Goal: Task Accomplishment & Management: Use online tool/utility

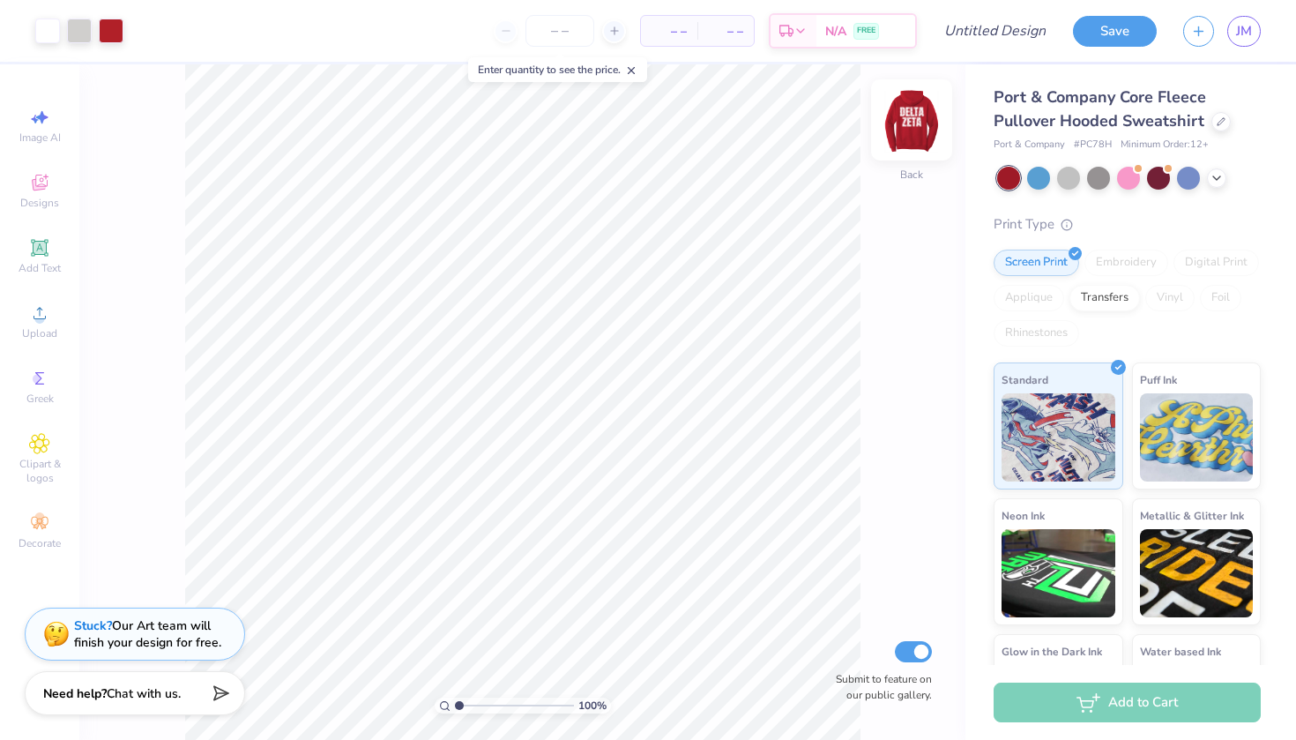
click at [924, 137] on img at bounding box center [911, 120] width 71 height 71
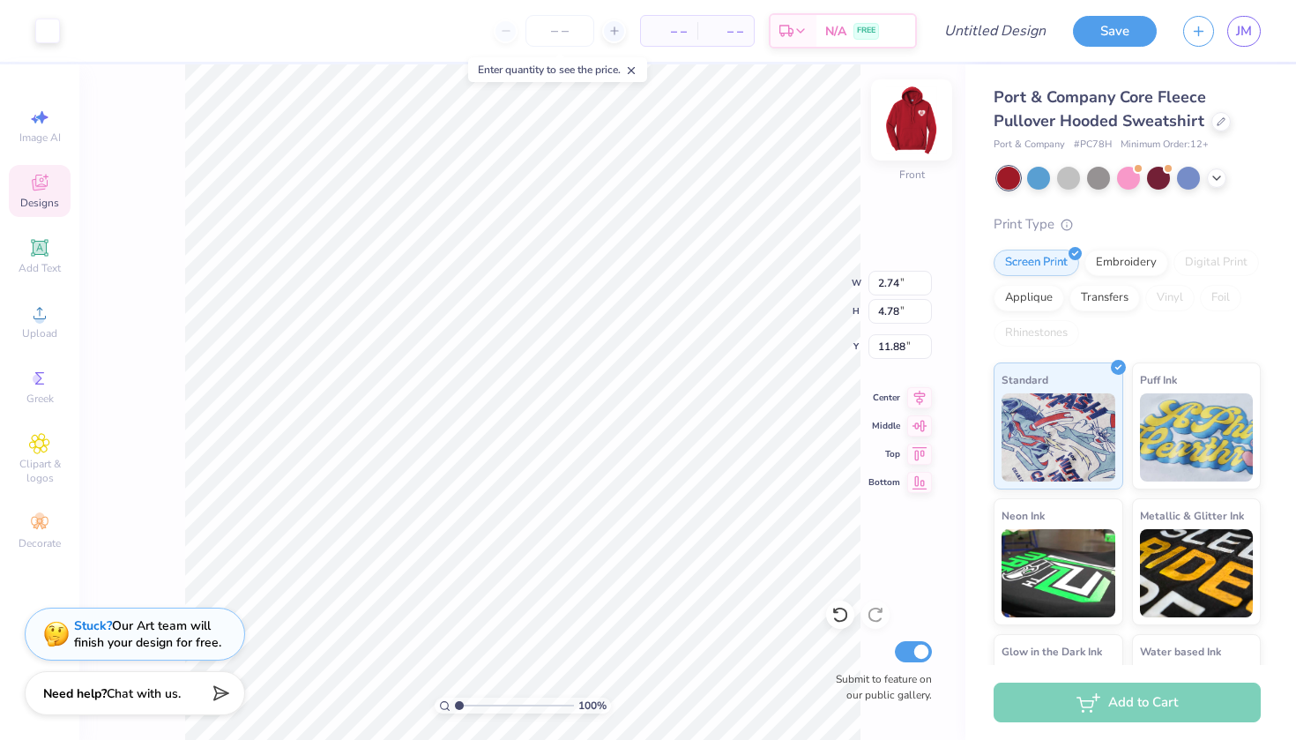
type input "2.61"
type input "4.84"
type input "6.50"
click at [1247, 28] on span "JM" at bounding box center [1244, 31] width 16 height 20
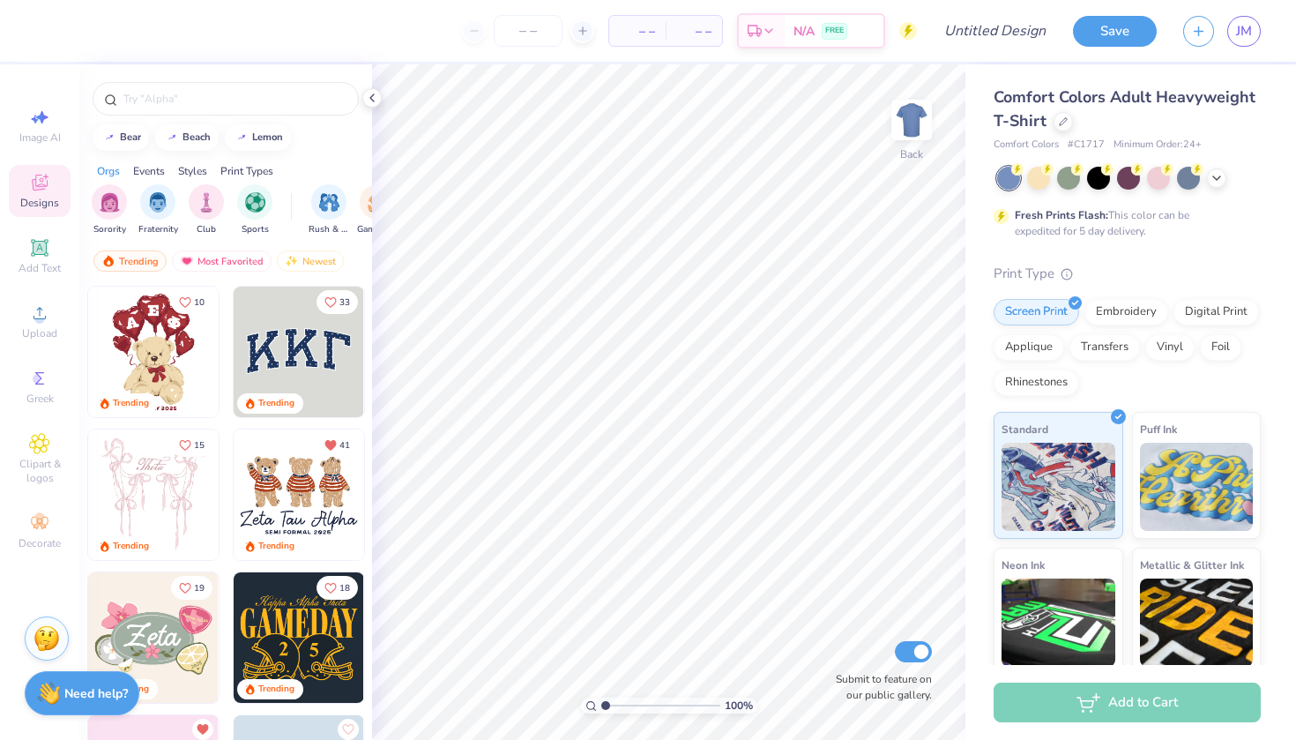
click at [1074, 123] on div "Comfort Colors Adult Heavyweight T-Shirt" at bounding box center [1126, 109] width 267 height 48
click at [1066, 123] on icon at bounding box center [1063, 119] width 9 height 9
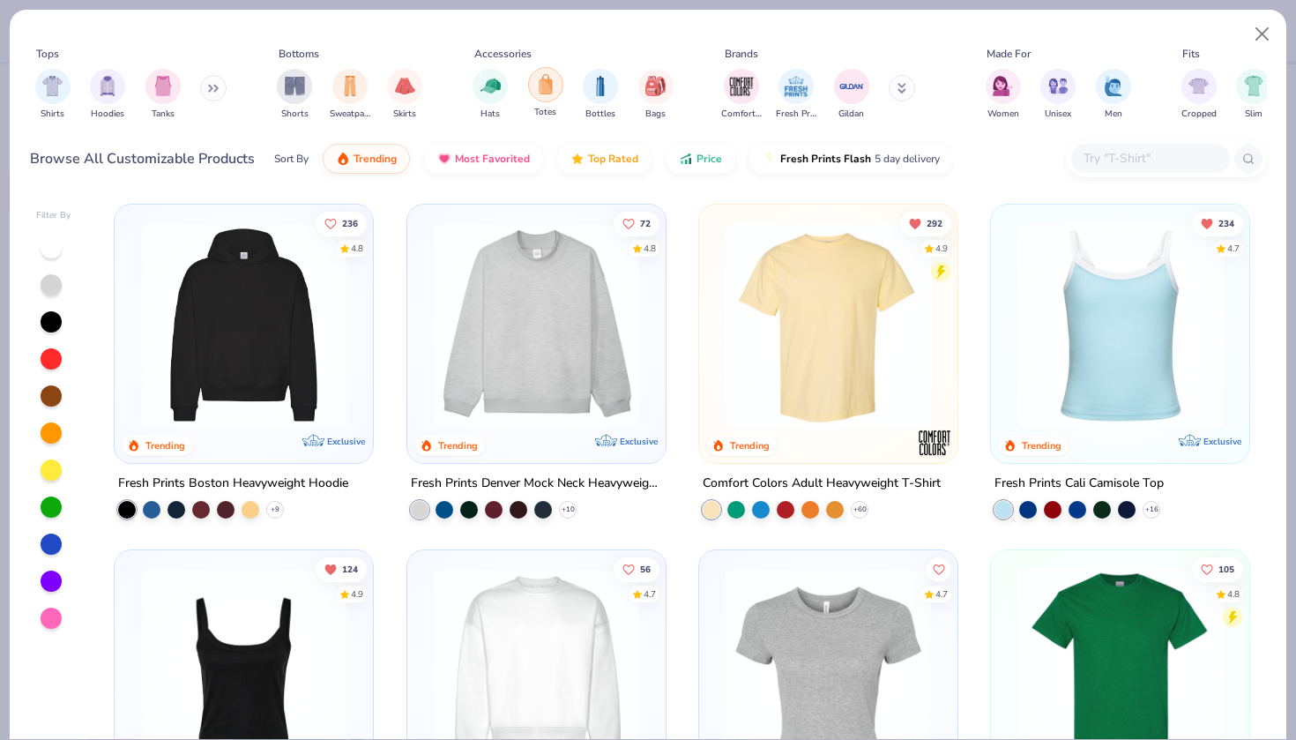
click at [548, 89] on img "filter for Totes" at bounding box center [545, 84] width 19 height 20
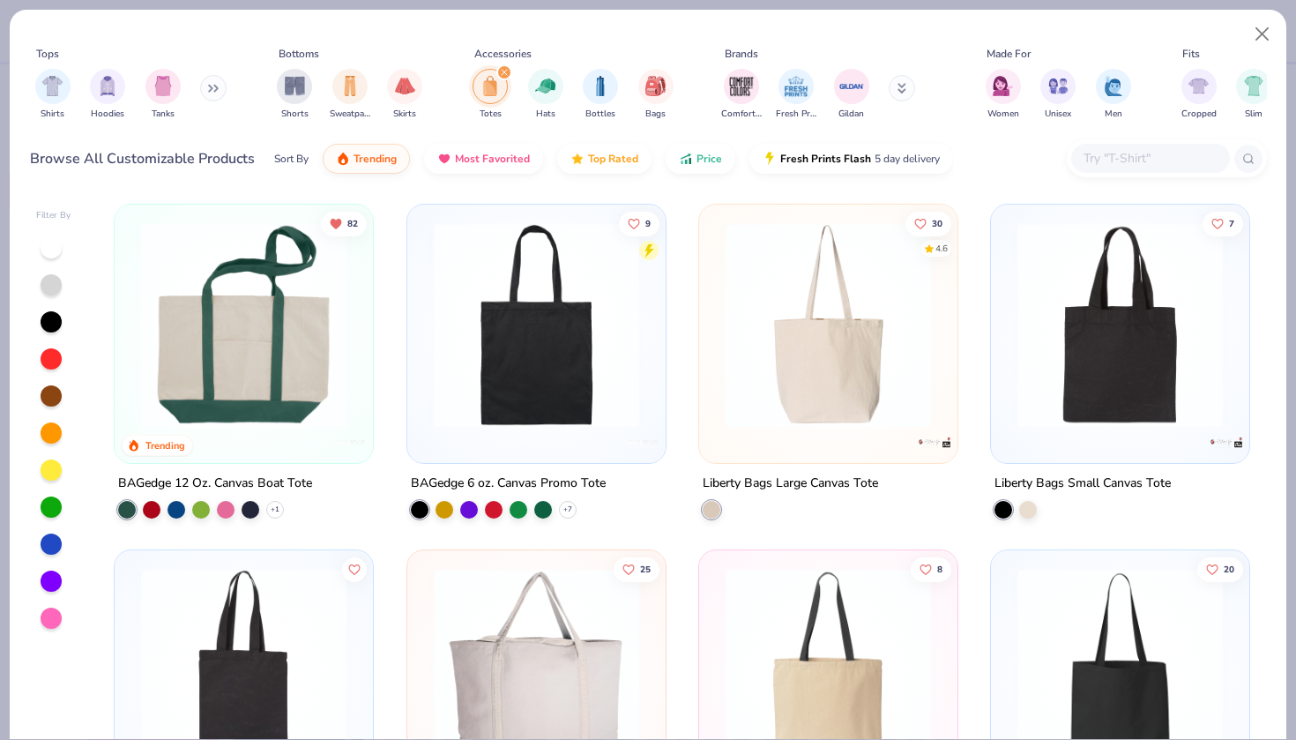
click at [282, 360] on img at bounding box center [243, 324] width 223 height 205
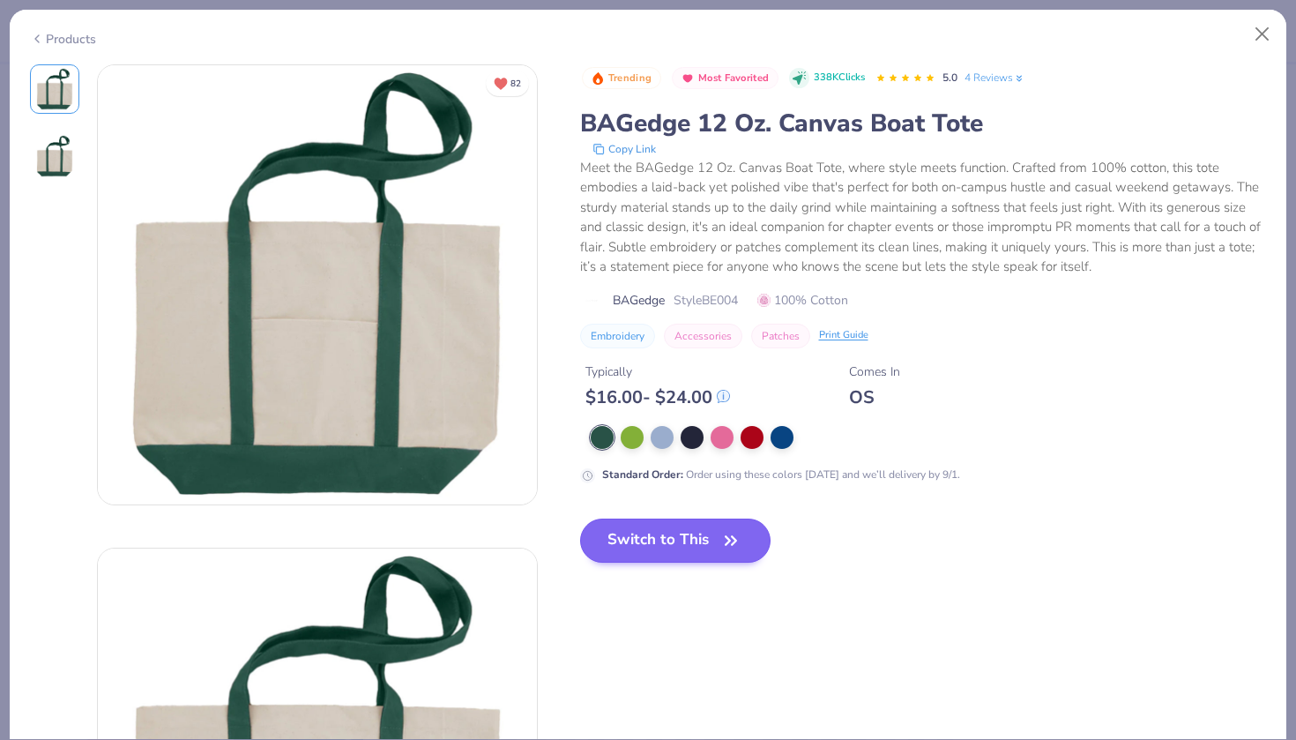
click at [627, 539] on button "Switch to This" at bounding box center [675, 540] width 191 height 44
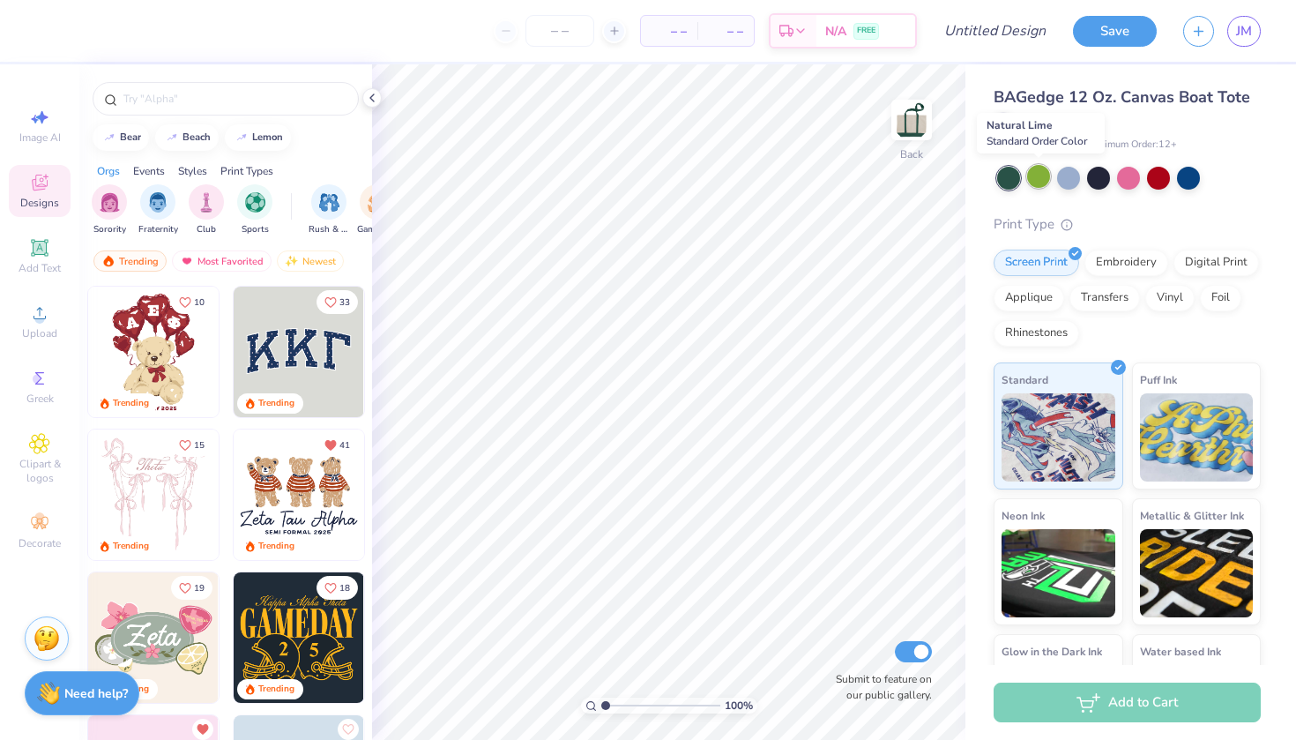
click at [1037, 181] on div at bounding box center [1038, 176] width 23 height 23
click at [1067, 173] on div at bounding box center [1068, 176] width 23 height 23
click at [1089, 174] on div at bounding box center [1098, 176] width 23 height 23
click at [1122, 173] on div at bounding box center [1128, 176] width 23 height 23
click at [1170, 179] on div at bounding box center [1158, 176] width 23 height 23
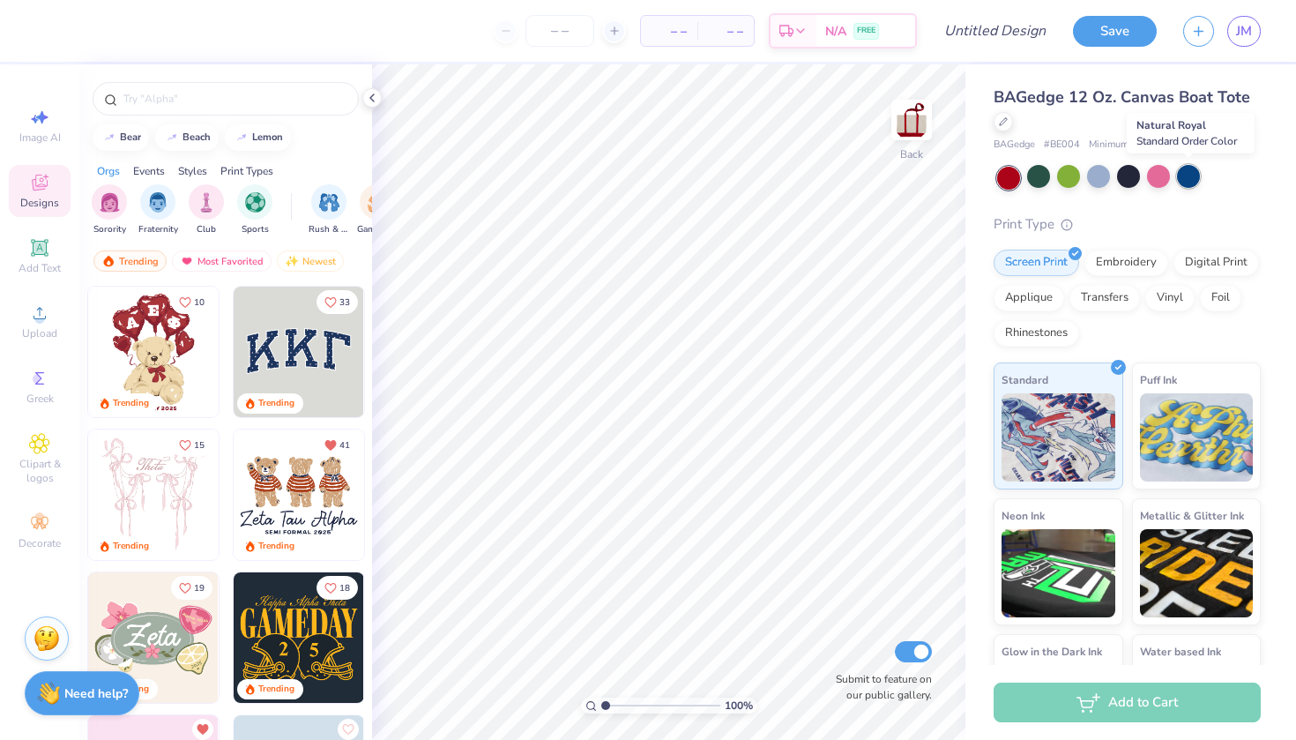
click at [1196, 179] on div at bounding box center [1188, 176] width 23 height 23
click at [1040, 172] on div at bounding box center [1038, 176] width 23 height 23
click at [20, 183] on div "Designs" at bounding box center [40, 191] width 62 height 52
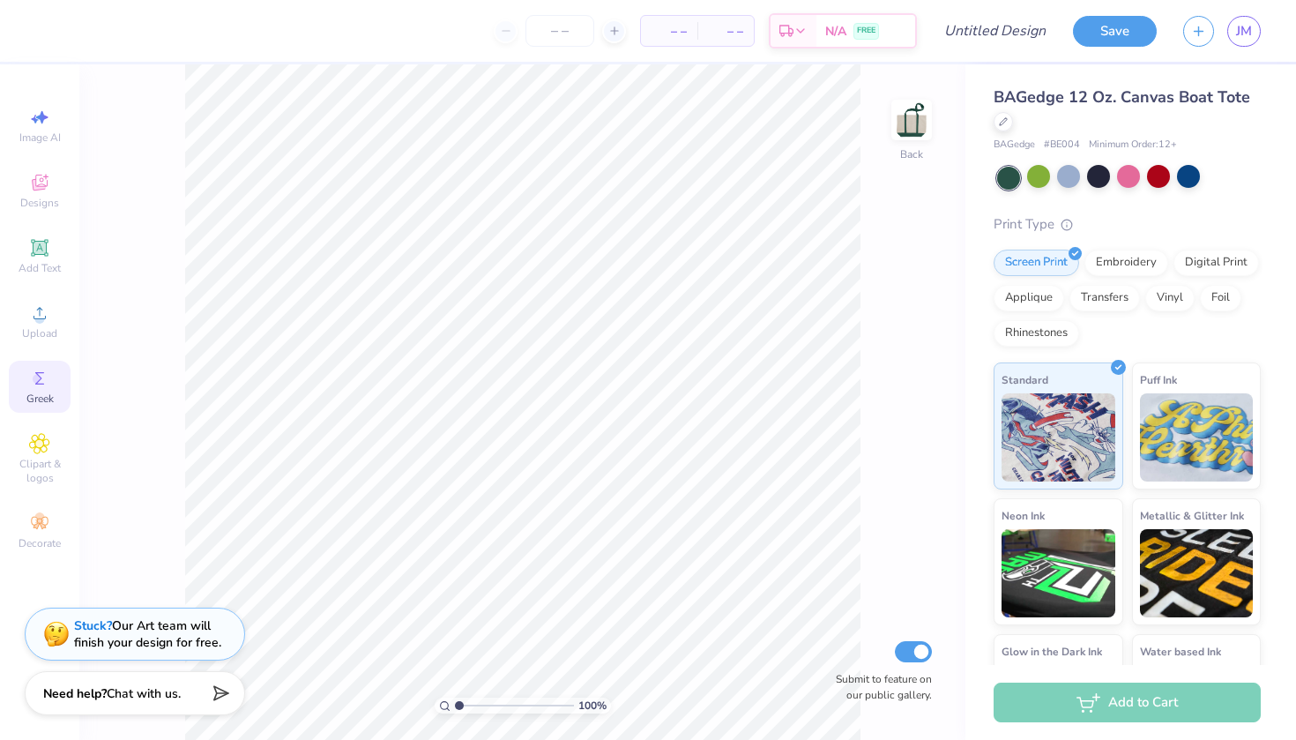
click at [35, 385] on icon at bounding box center [39, 378] width 21 height 21
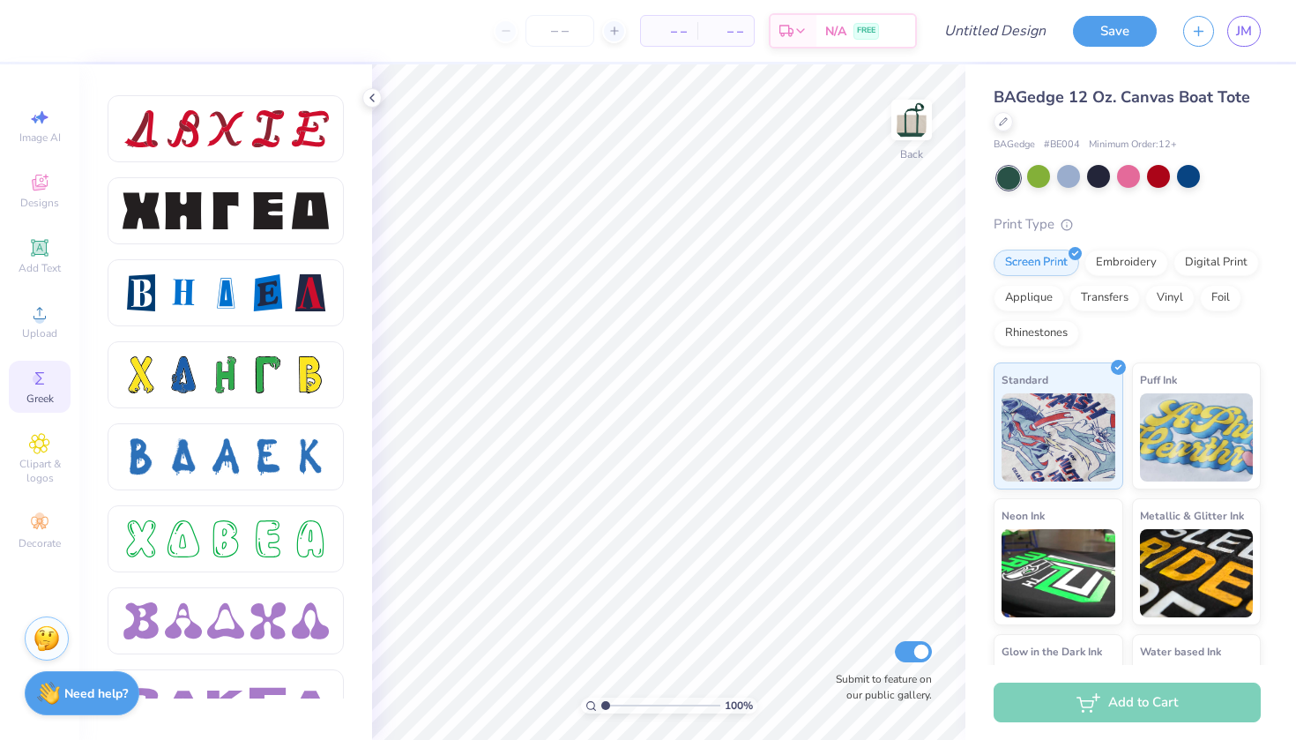
scroll to position [2282, 0]
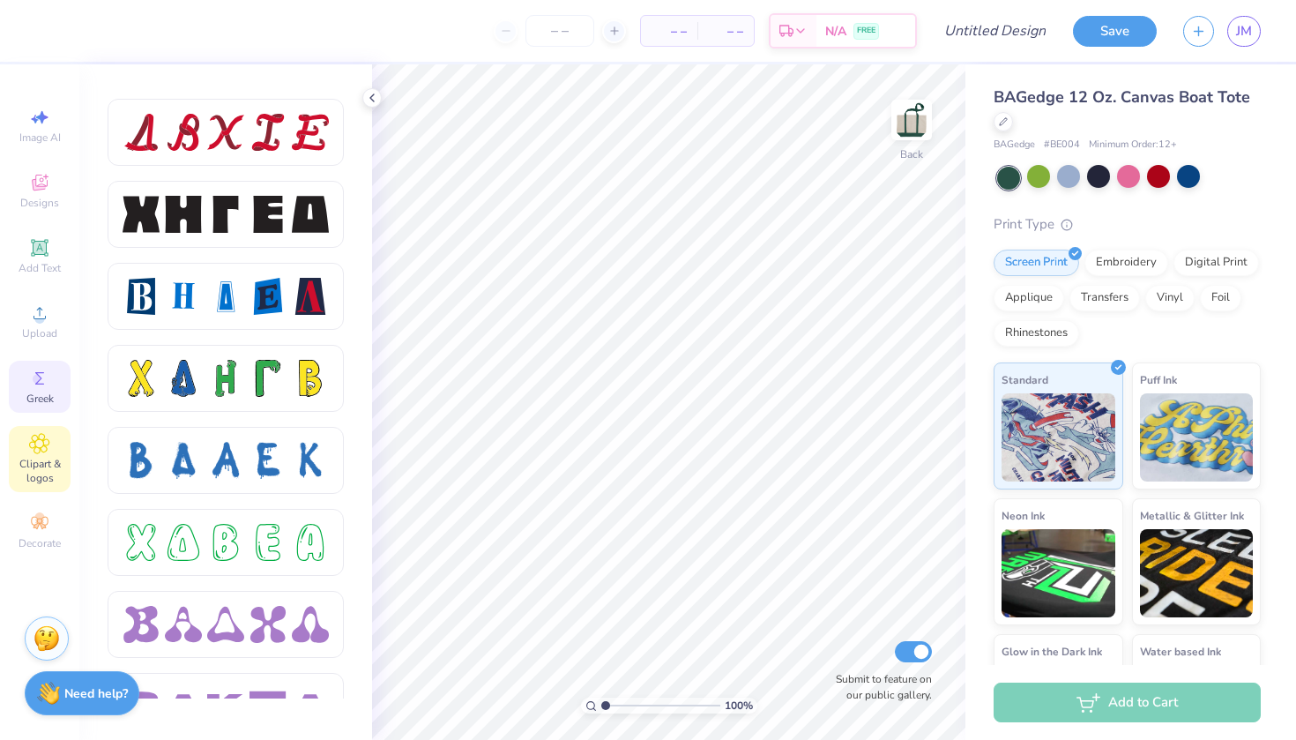
click at [45, 450] on icon at bounding box center [39, 443] width 20 height 21
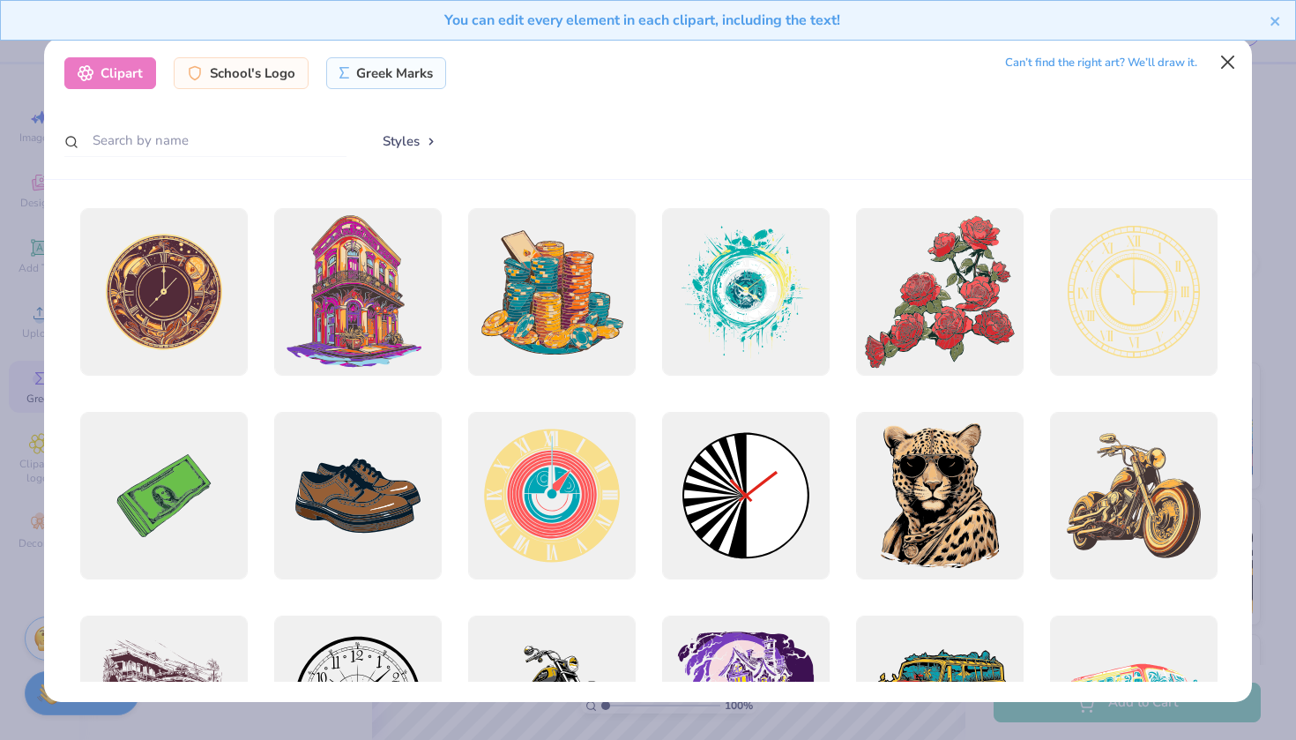
click at [1229, 60] on button "Close" at bounding box center [1227, 62] width 33 height 33
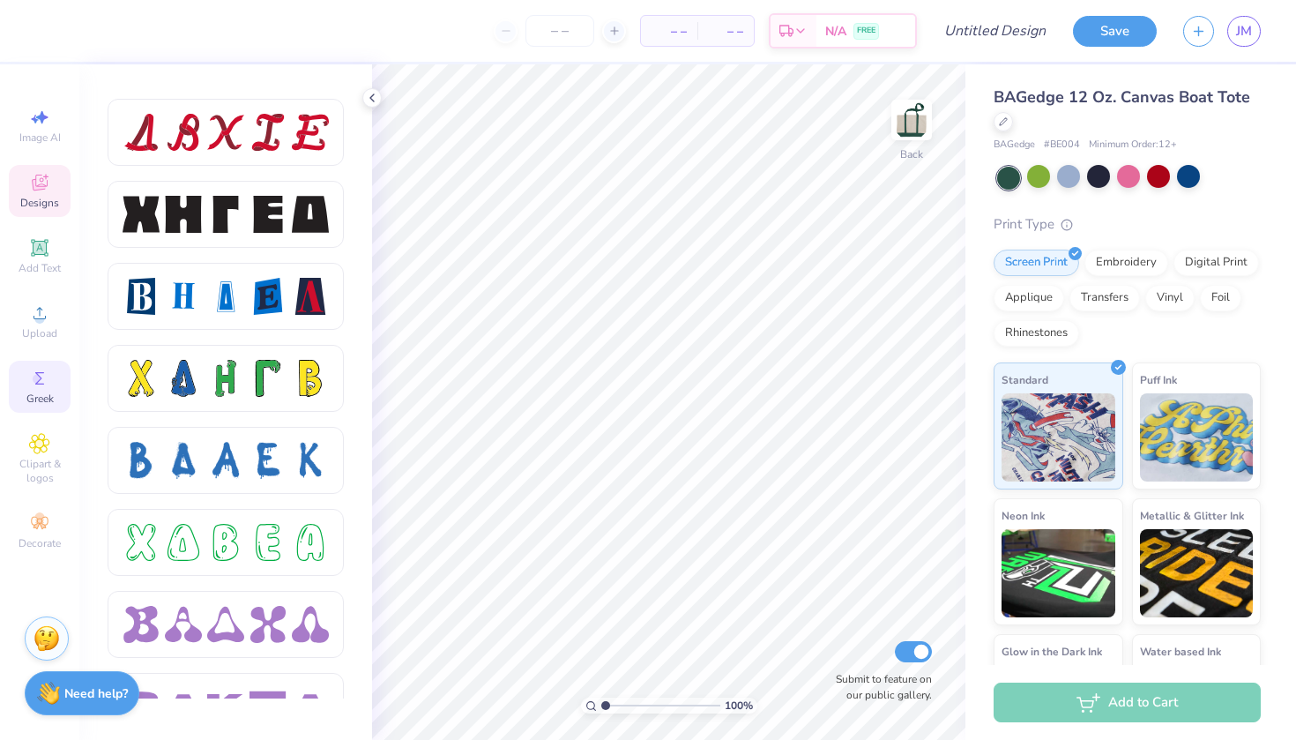
click at [36, 193] on div "Designs" at bounding box center [40, 191] width 62 height 52
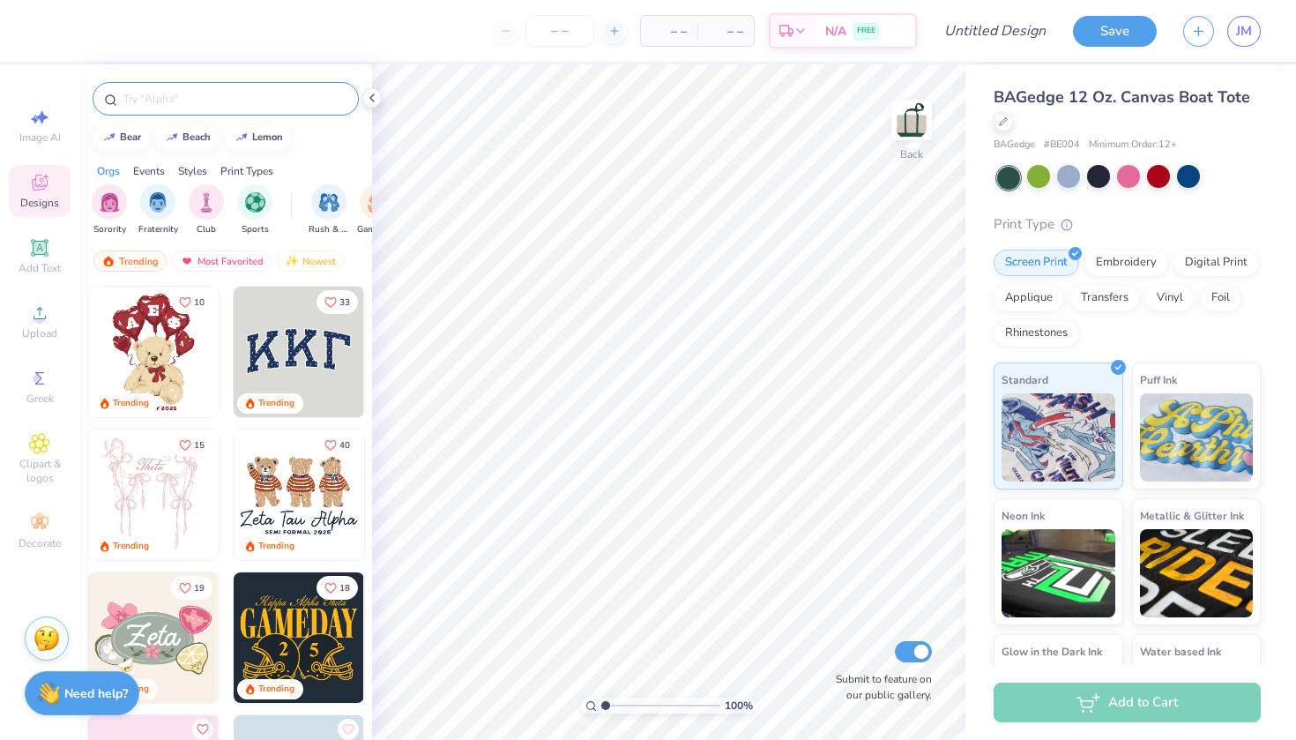
click at [136, 98] on input "text" at bounding box center [235, 99] width 226 height 18
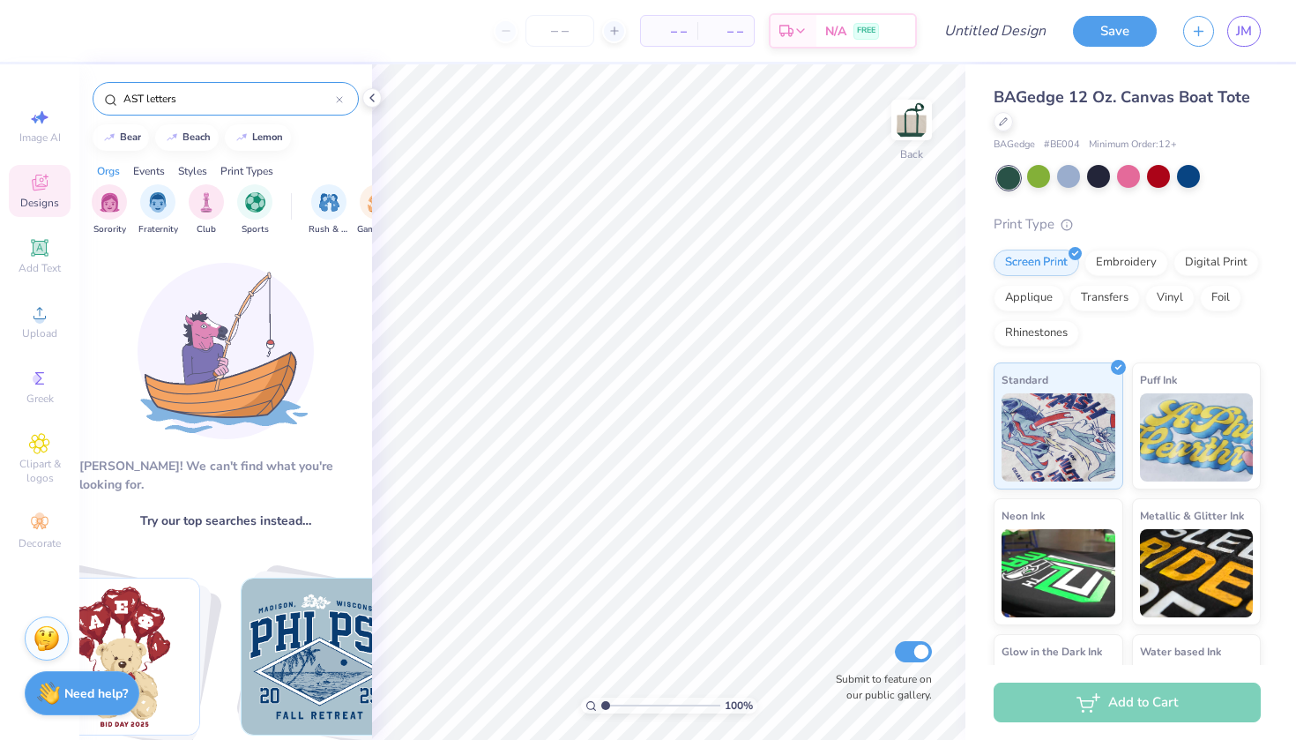
type input "AST letters"
drag, startPoint x: 134, startPoint y: 117, endPoint x: 145, endPoint y: 103, distance: 17.6
click at [145, 103] on input "AST letters" at bounding box center [229, 99] width 214 height 18
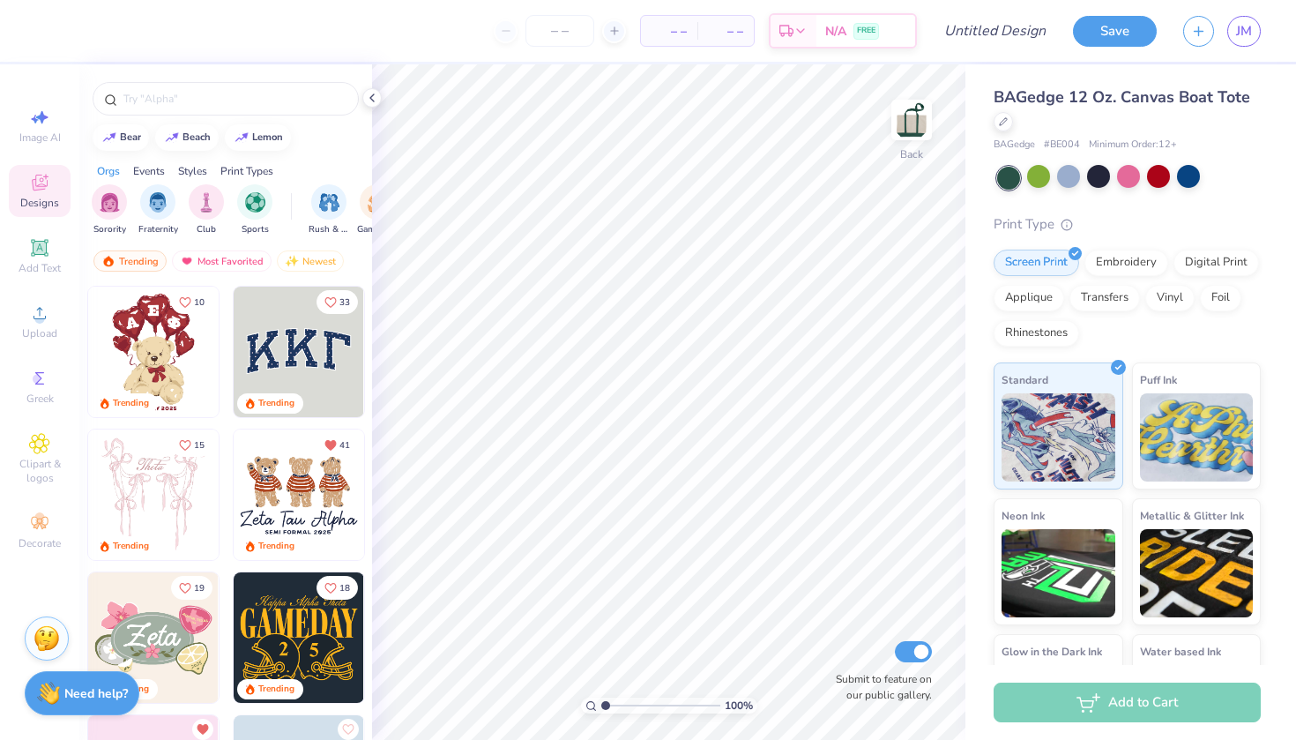
scroll to position [0, 0]
click at [34, 246] on icon at bounding box center [39, 247] width 13 height 13
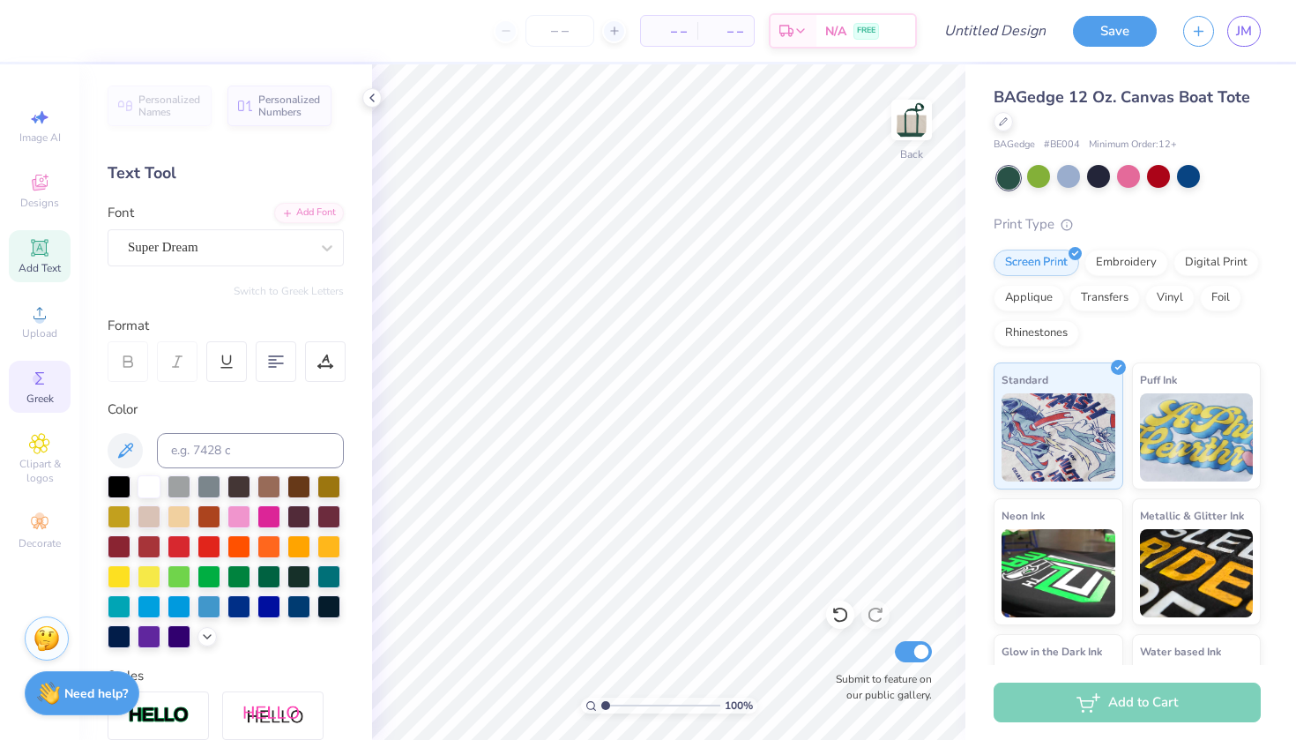
click at [42, 400] on span "Greek" at bounding box center [39, 398] width 27 height 14
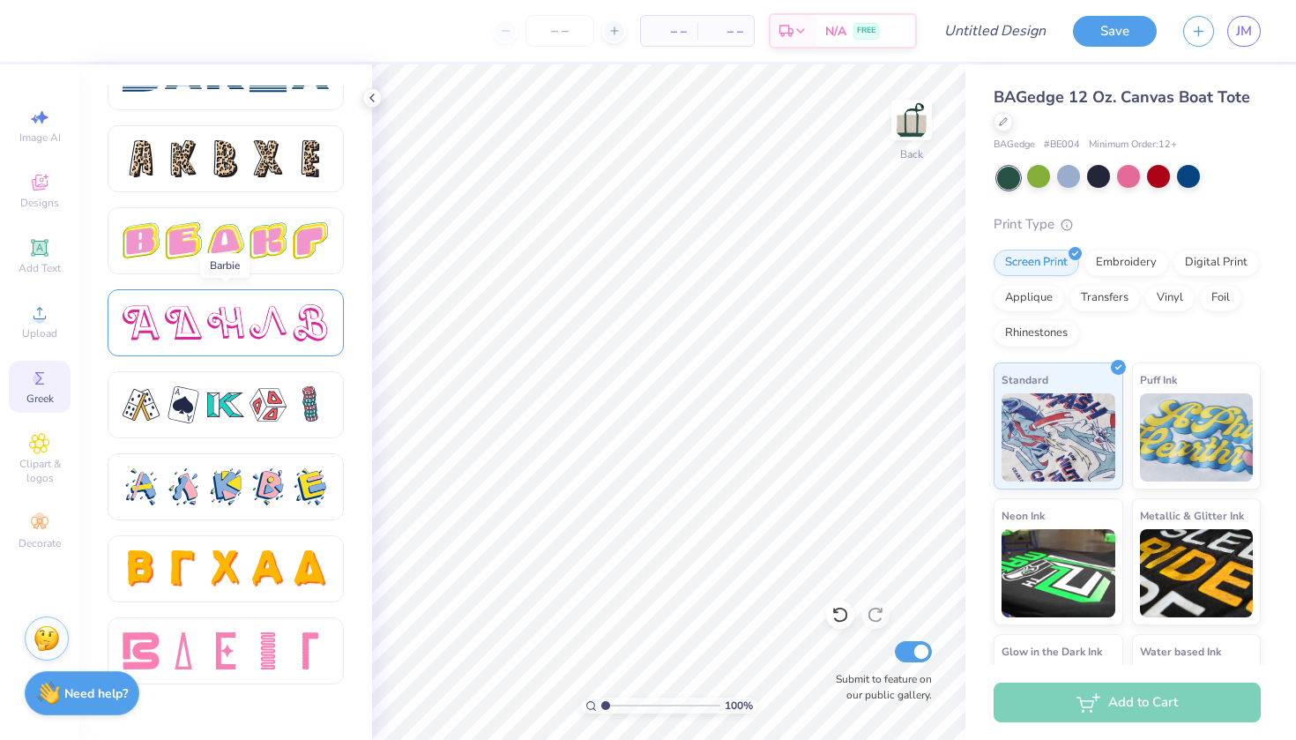
scroll to position [2911, 0]
click at [368, 96] on icon at bounding box center [372, 98] width 14 height 14
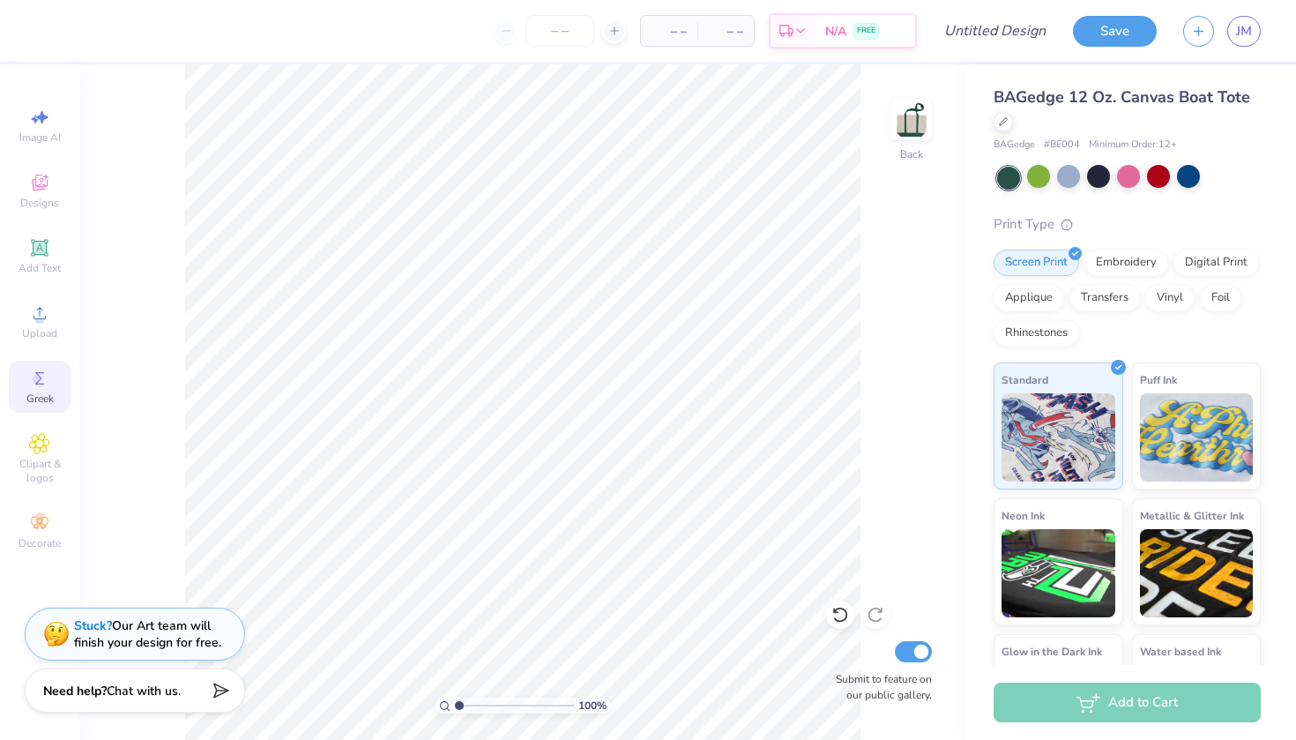
click at [189, 688] on div "Need help? Chat with us." at bounding box center [135, 690] width 220 height 44
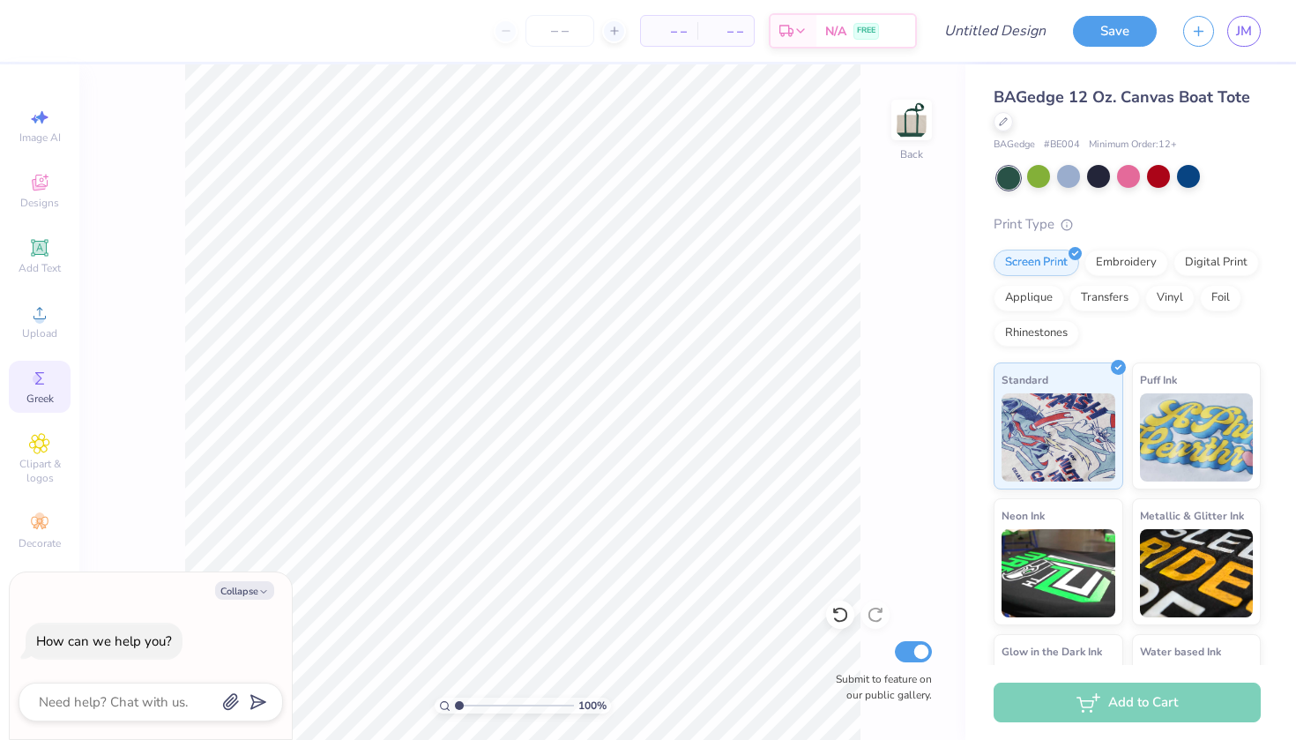
click at [243, 599] on div "Collapse How can we help you?" at bounding box center [151, 655] width 282 height 167
click at [245, 588] on button "Collapse" at bounding box center [244, 590] width 59 height 19
type textarea "x"
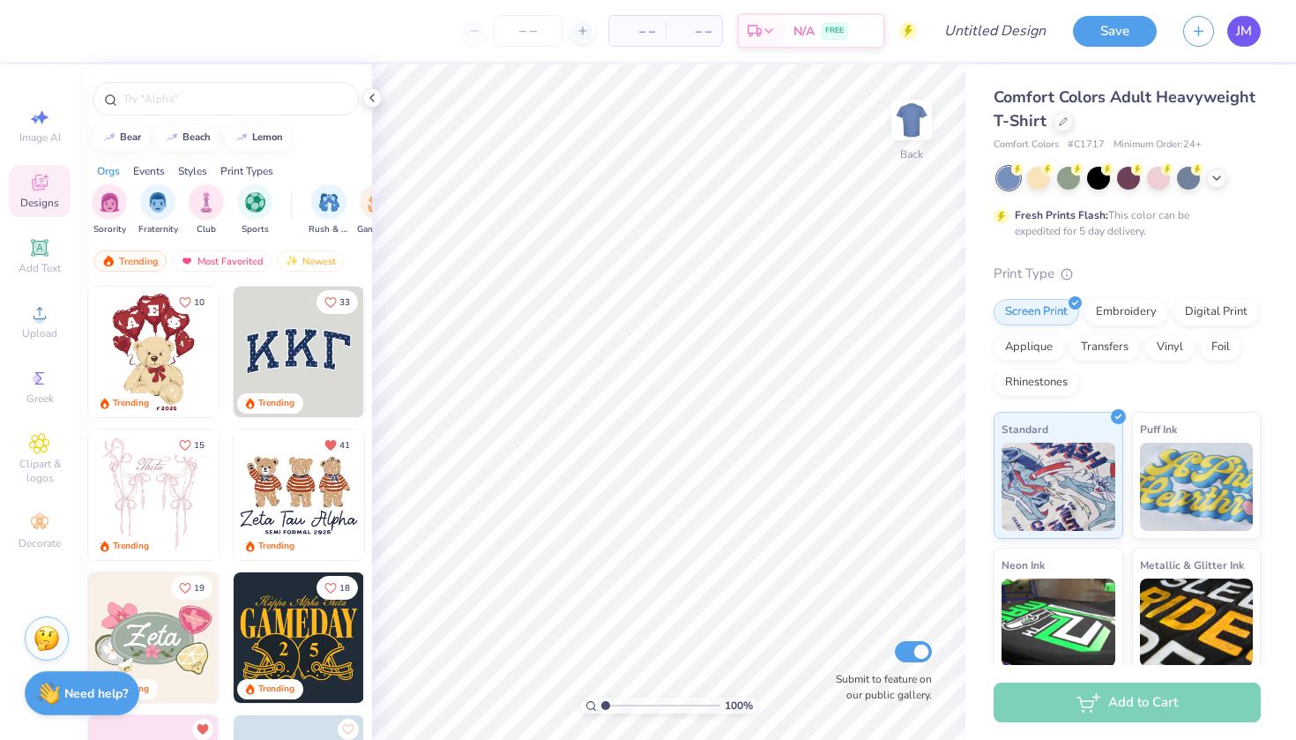
click at [1249, 33] on span "JM" at bounding box center [1244, 31] width 16 height 20
